Goal: Task Accomplishment & Management: Complete application form

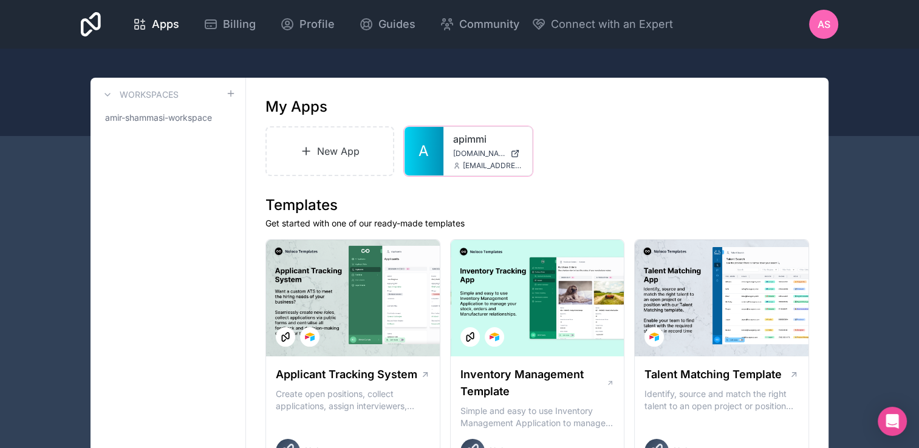
click at [0, 0] on div at bounding box center [0, 0] width 0 height 0
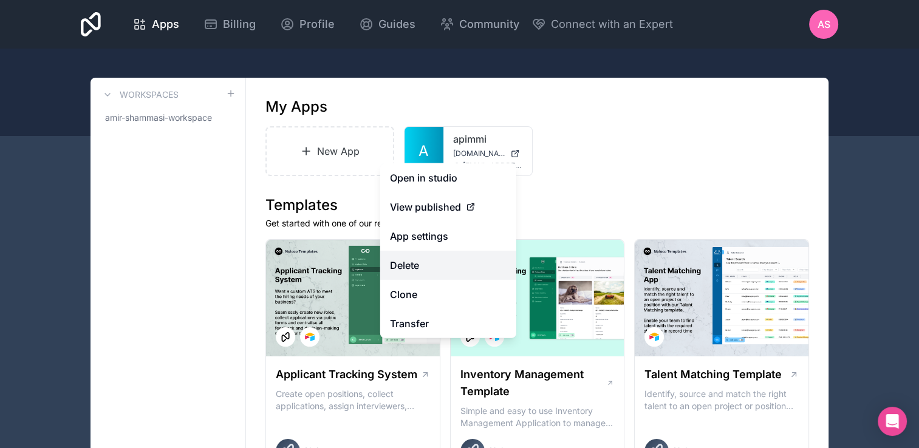
click at [410, 267] on button "Delete" at bounding box center [448, 265] width 136 height 29
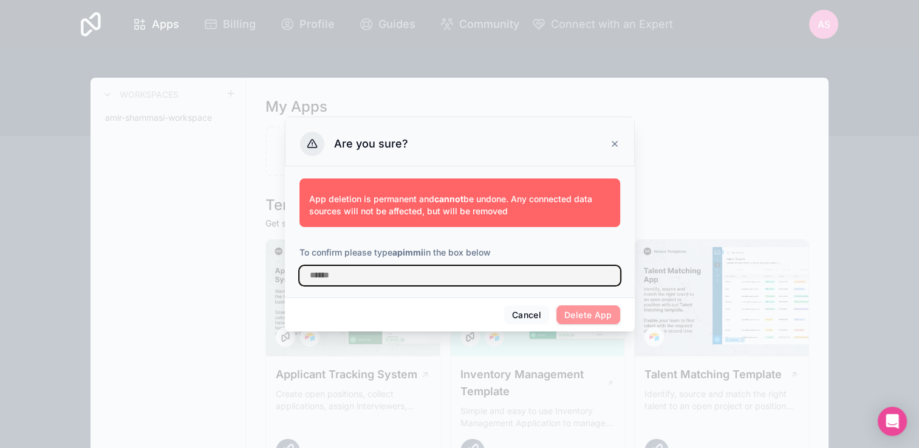
click at [350, 279] on input "text" at bounding box center [460, 275] width 321 height 19
type input "******"
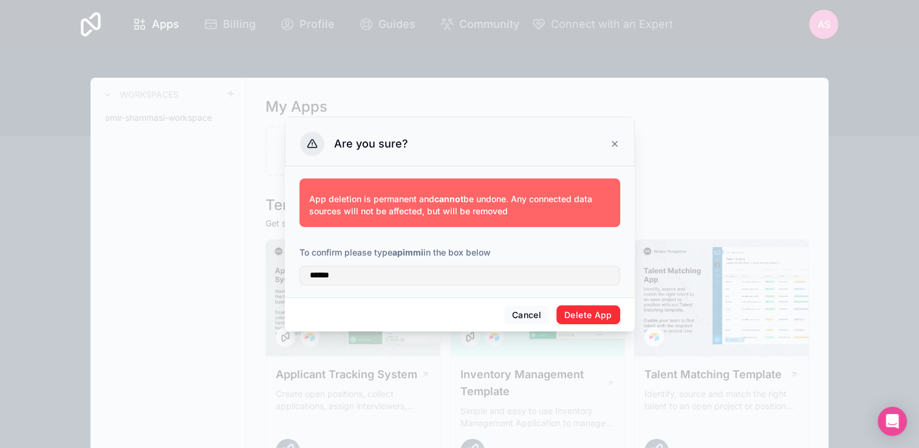
click at [608, 313] on button "Delete App" at bounding box center [589, 315] width 64 height 19
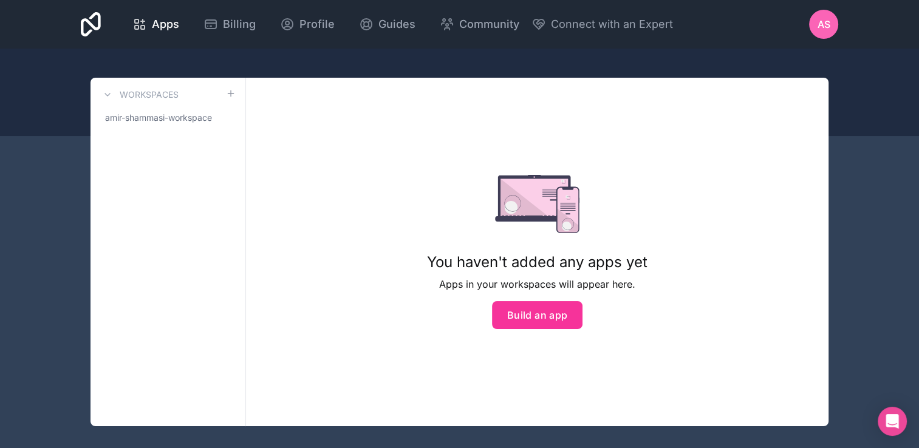
click at [83, 19] on icon at bounding box center [91, 24] width 20 height 24
click at [86, 20] on icon at bounding box center [91, 24] width 20 height 24
click at [153, 91] on h3 "Workspaces" at bounding box center [149, 95] width 59 height 12
click at [153, 92] on h3 "Workspaces" at bounding box center [149, 95] width 59 height 12
click at [105, 96] on icon at bounding box center [108, 95] width 10 height 10
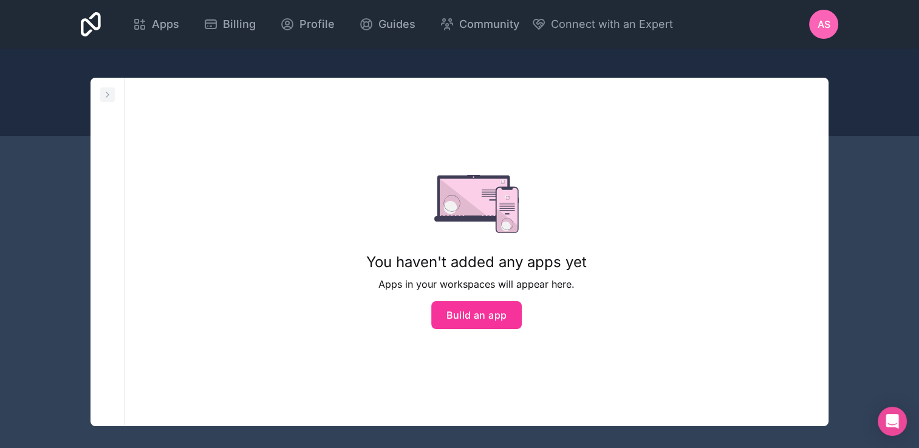
click at [105, 96] on icon at bounding box center [108, 95] width 10 height 10
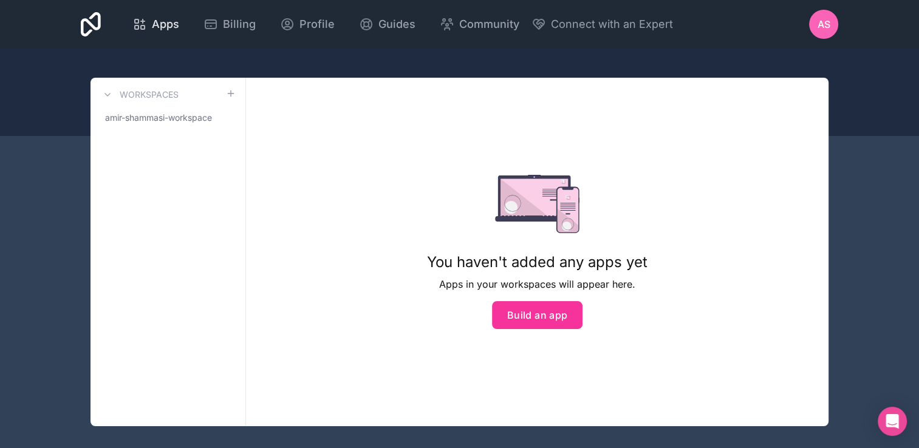
click at [156, 33] on link "Apps" at bounding box center [156, 24] width 66 height 27
click at [153, 25] on span "Apps" at bounding box center [165, 24] width 27 height 17
click at [82, 15] on icon at bounding box center [91, 24] width 20 height 29
click at [176, 16] on span "Apps" at bounding box center [165, 24] width 27 height 17
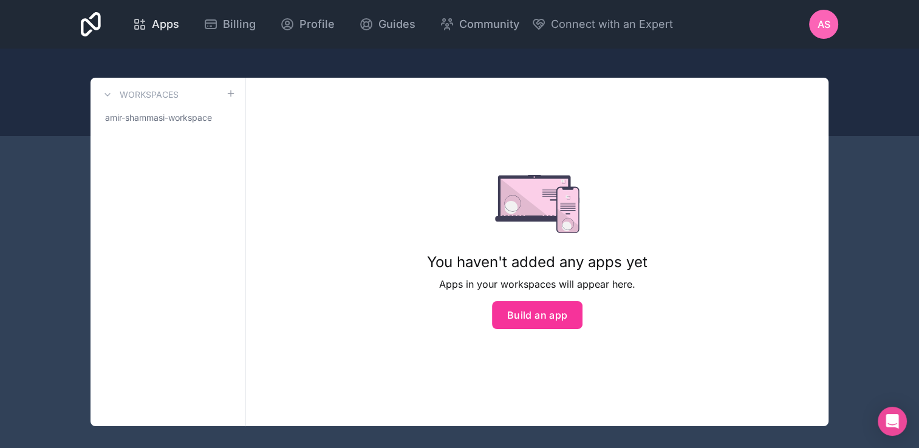
click at [171, 21] on span "Apps" at bounding box center [165, 24] width 27 height 17
click at [542, 325] on button "Build an app" at bounding box center [537, 315] width 91 height 28
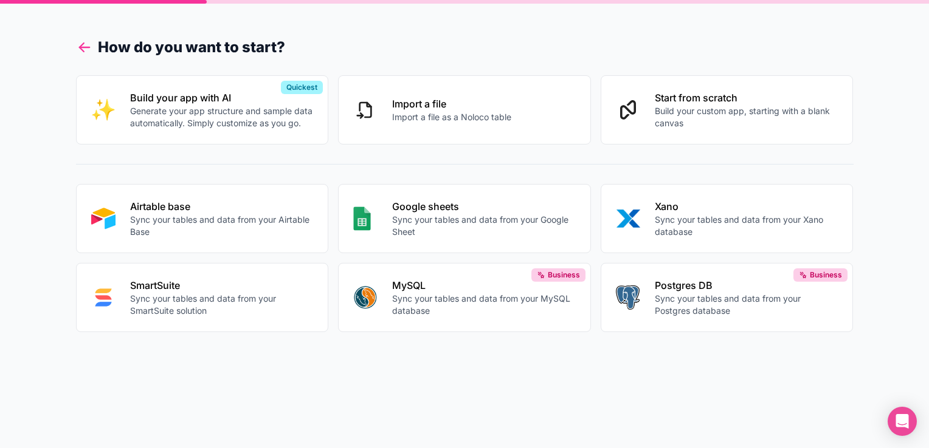
click at [83, 44] on icon at bounding box center [84, 47] width 17 height 17
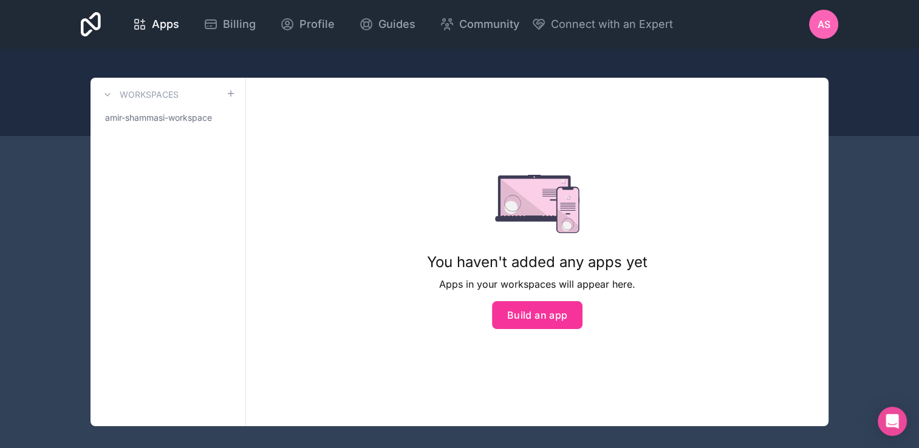
click at [87, 17] on icon at bounding box center [91, 24] width 20 height 29
click at [558, 317] on button "Build an app" at bounding box center [537, 315] width 91 height 28
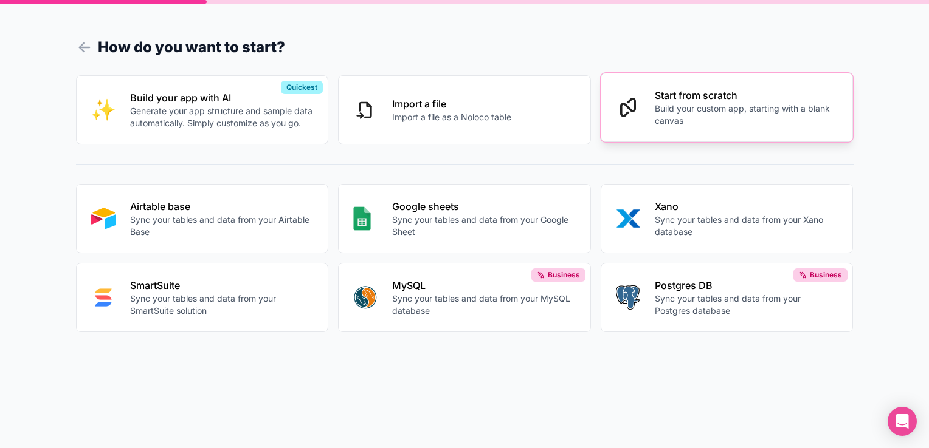
click at [684, 101] on p "Start from scratch" at bounding box center [746, 95] width 184 height 15
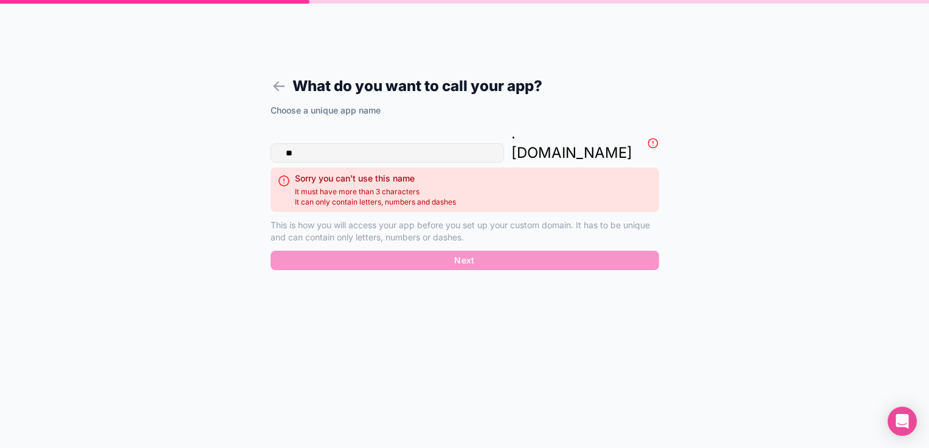
click at [337, 143] on input "**" at bounding box center [386, 152] width 233 height 19
click at [332, 143] on input "**" at bounding box center [386, 152] width 233 height 19
click at [331, 143] on input "**" at bounding box center [386, 152] width 233 height 19
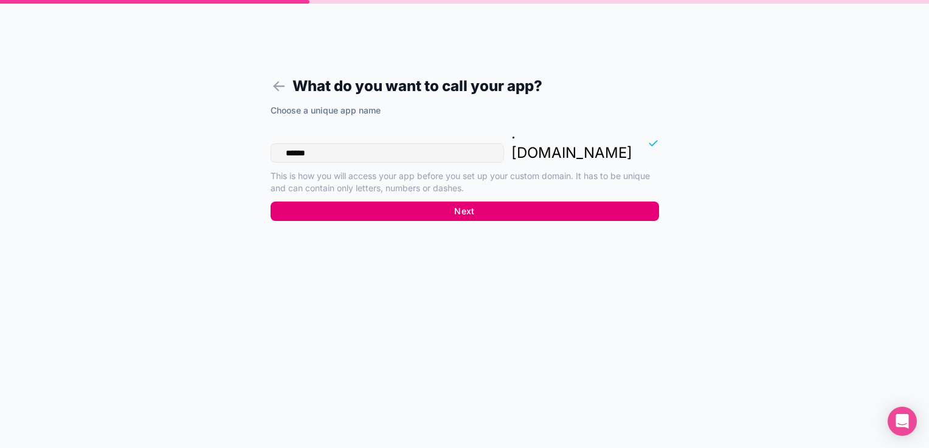
type input "******"
click at [484, 202] on button "Next" at bounding box center [464, 211] width 388 height 19
